Goal: Browse casually

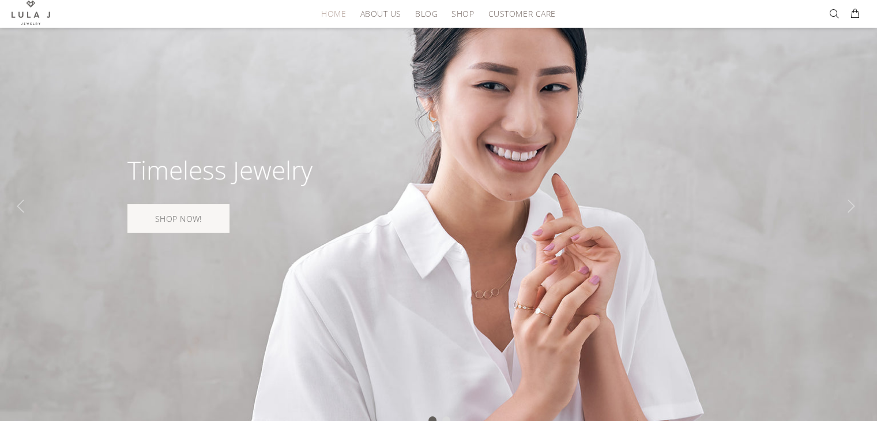
scroll to position [115, 0]
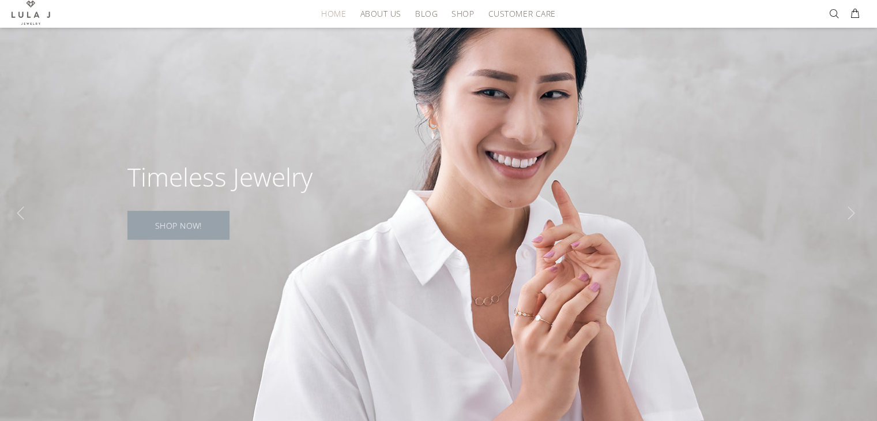
click at [174, 220] on link "SHOP NOW!" at bounding box center [178, 225] width 102 height 29
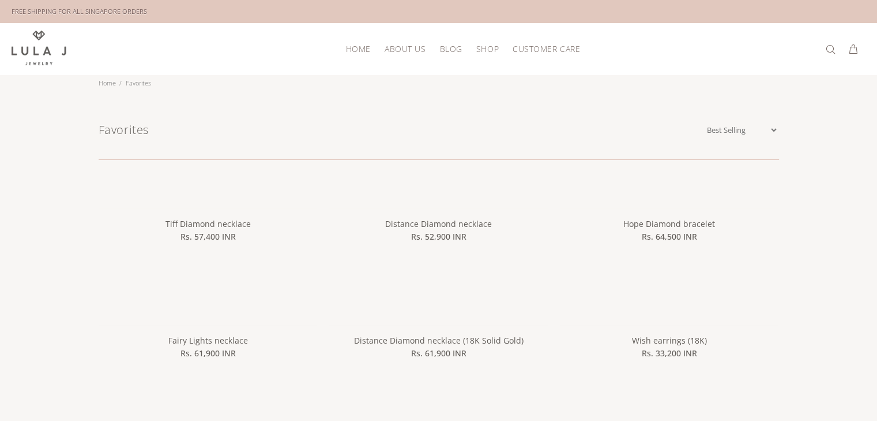
click at [358, 48] on span "HOME" at bounding box center [358, 48] width 25 height 9
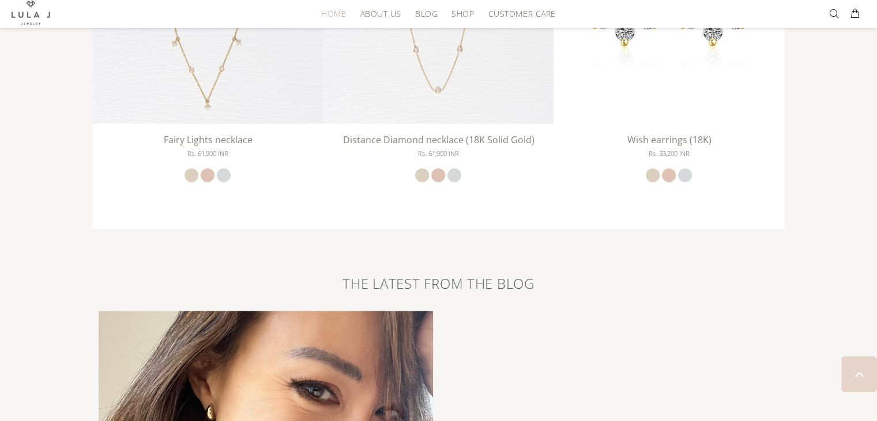
scroll to position [2193, 0]
